Goal: Use online tool/utility: Utilize a website feature to perform a specific function

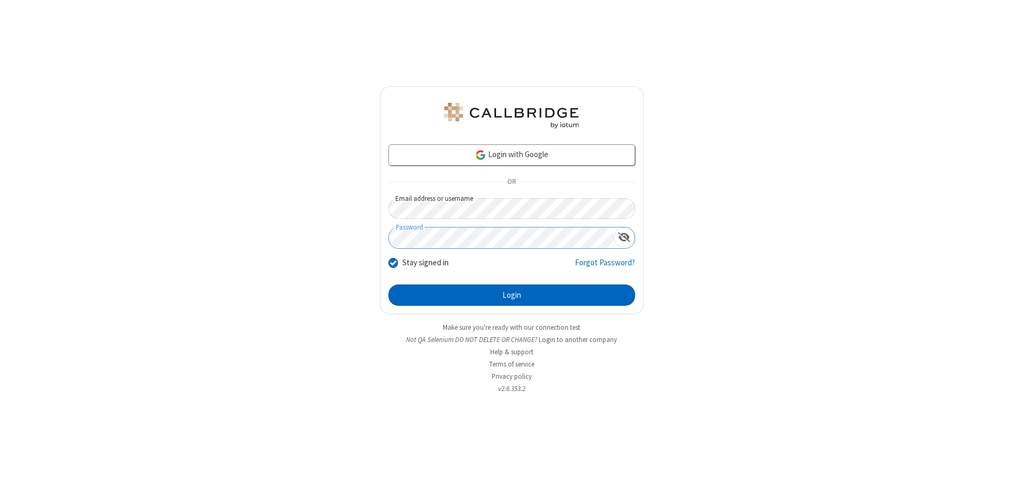
click at [511, 295] on button "Login" at bounding box center [511, 294] width 247 height 21
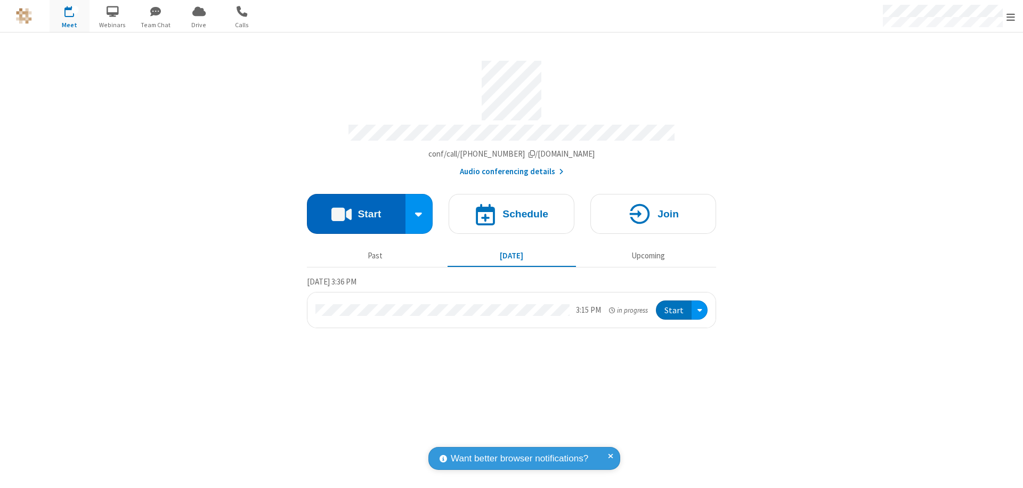
click at [356, 209] on button "Start" at bounding box center [356, 214] width 99 height 40
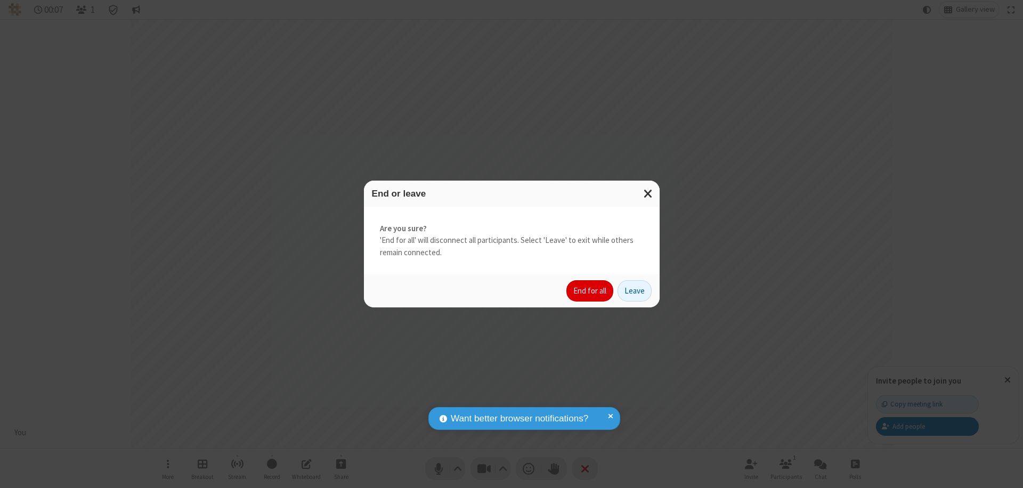
click at [590, 291] on button "End for all" at bounding box center [589, 290] width 47 height 21
